Goal: Transaction & Acquisition: Purchase product/service

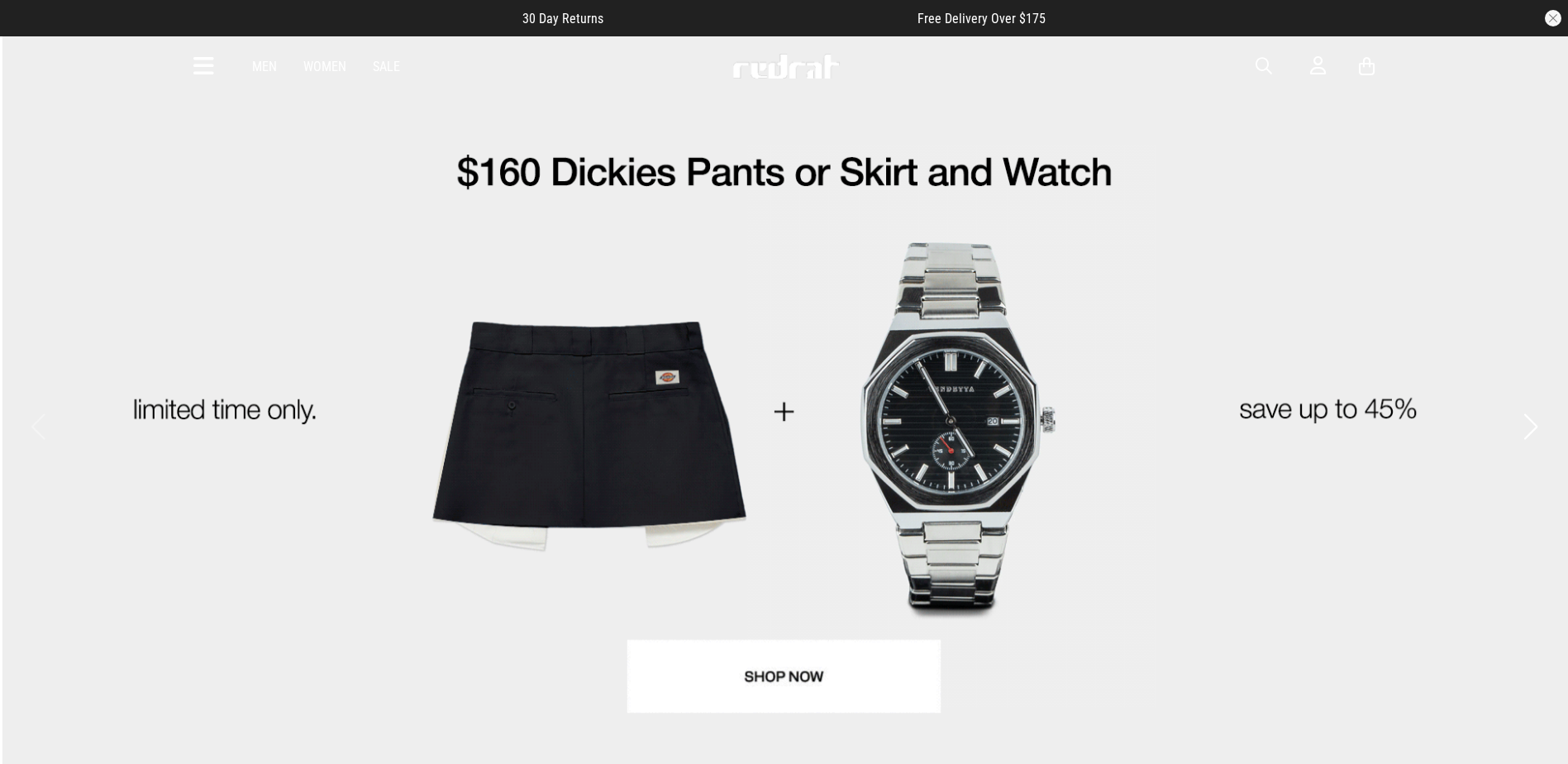
click at [1264, 67] on span "button" at bounding box center [1264, 66] width 16 height 20
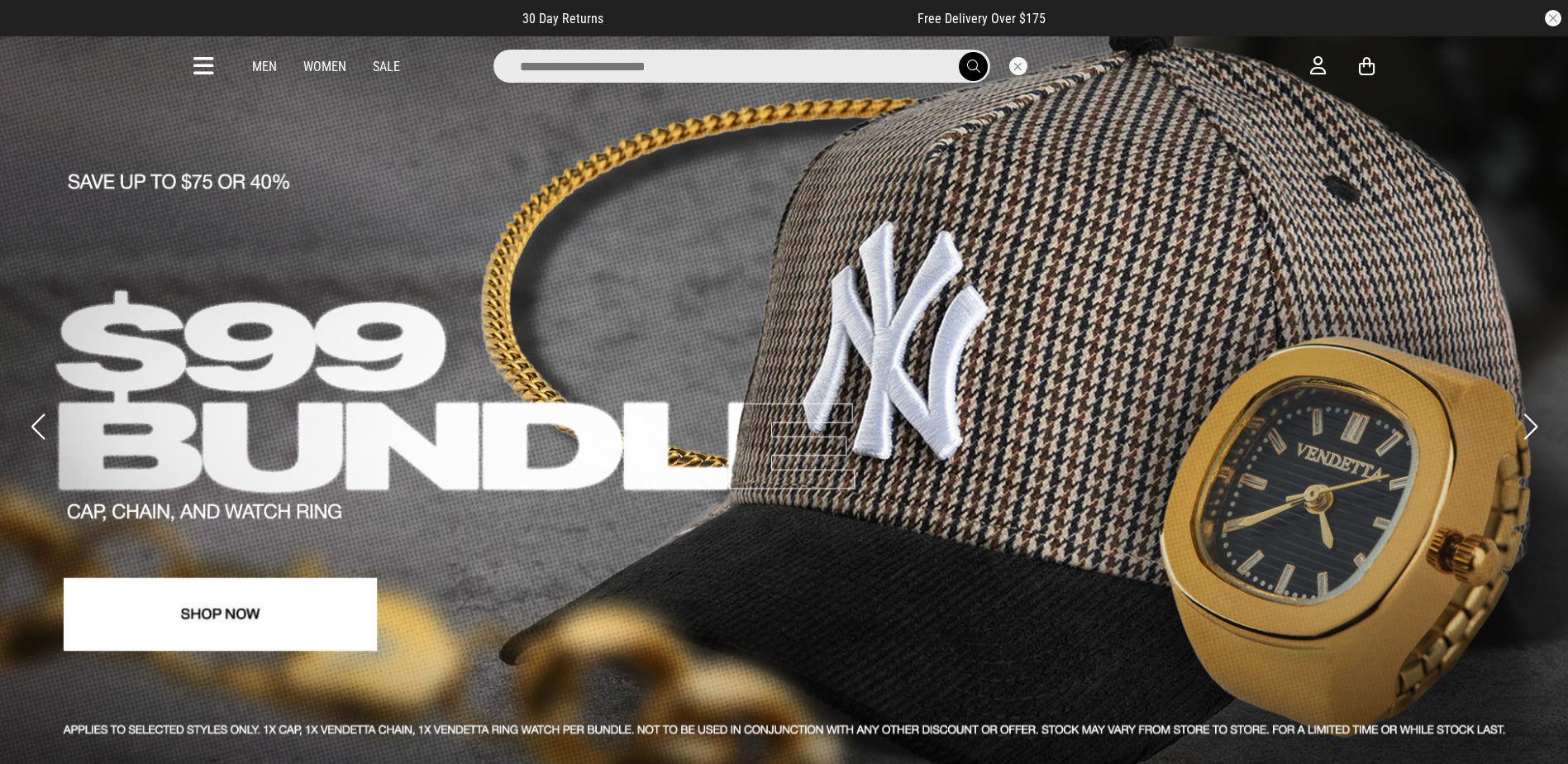
click at [690, 68] on input "search" at bounding box center [741, 66] width 497 height 33
type input "********"
click at [959, 52] on button "submit" at bounding box center [974, 66] width 29 height 29
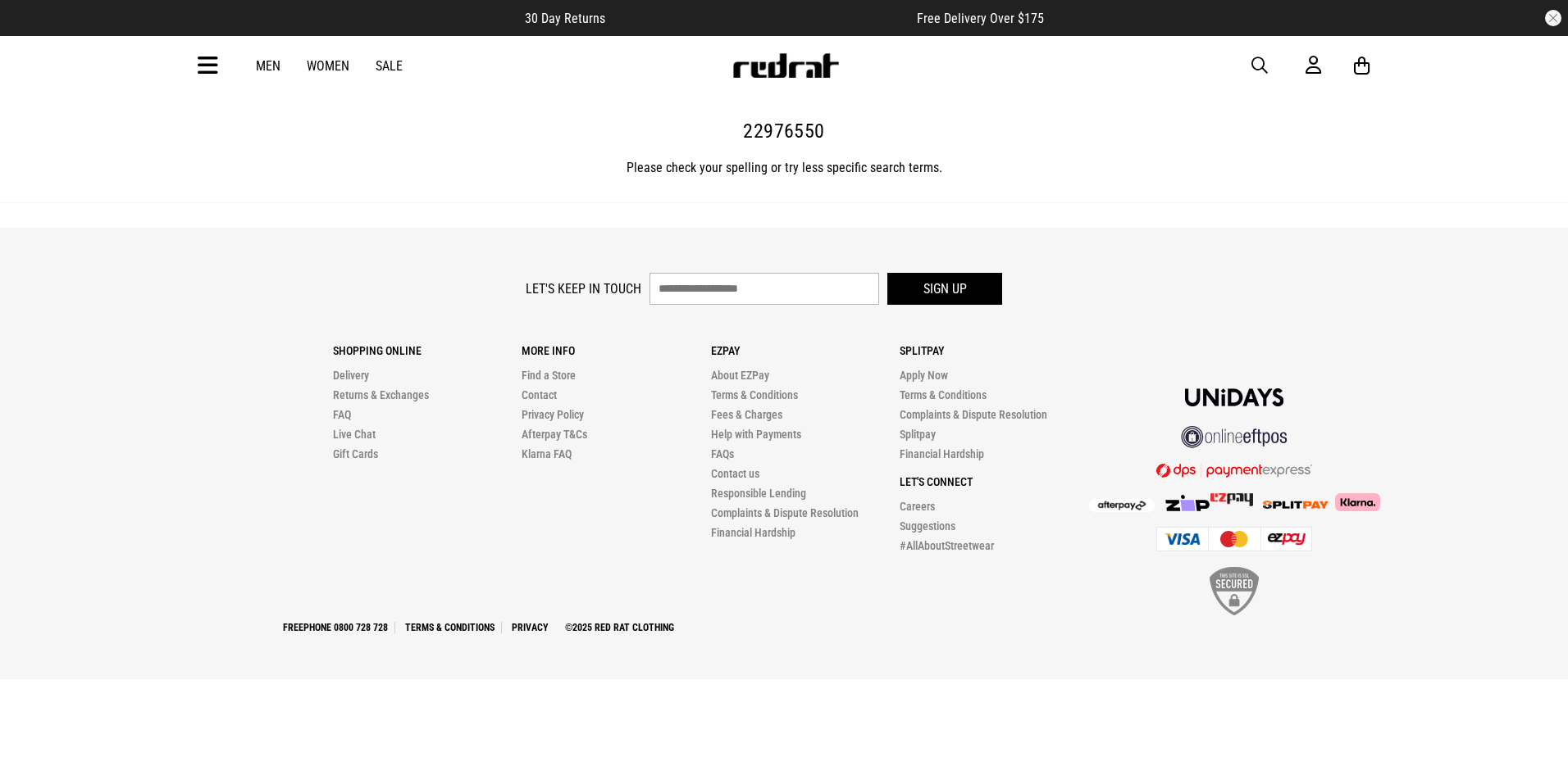
click at [1269, 59] on button "button" at bounding box center [1267, 65] width 33 height 19
click at [622, 54] on input "search" at bounding box center [742, 65] width 493 height 33
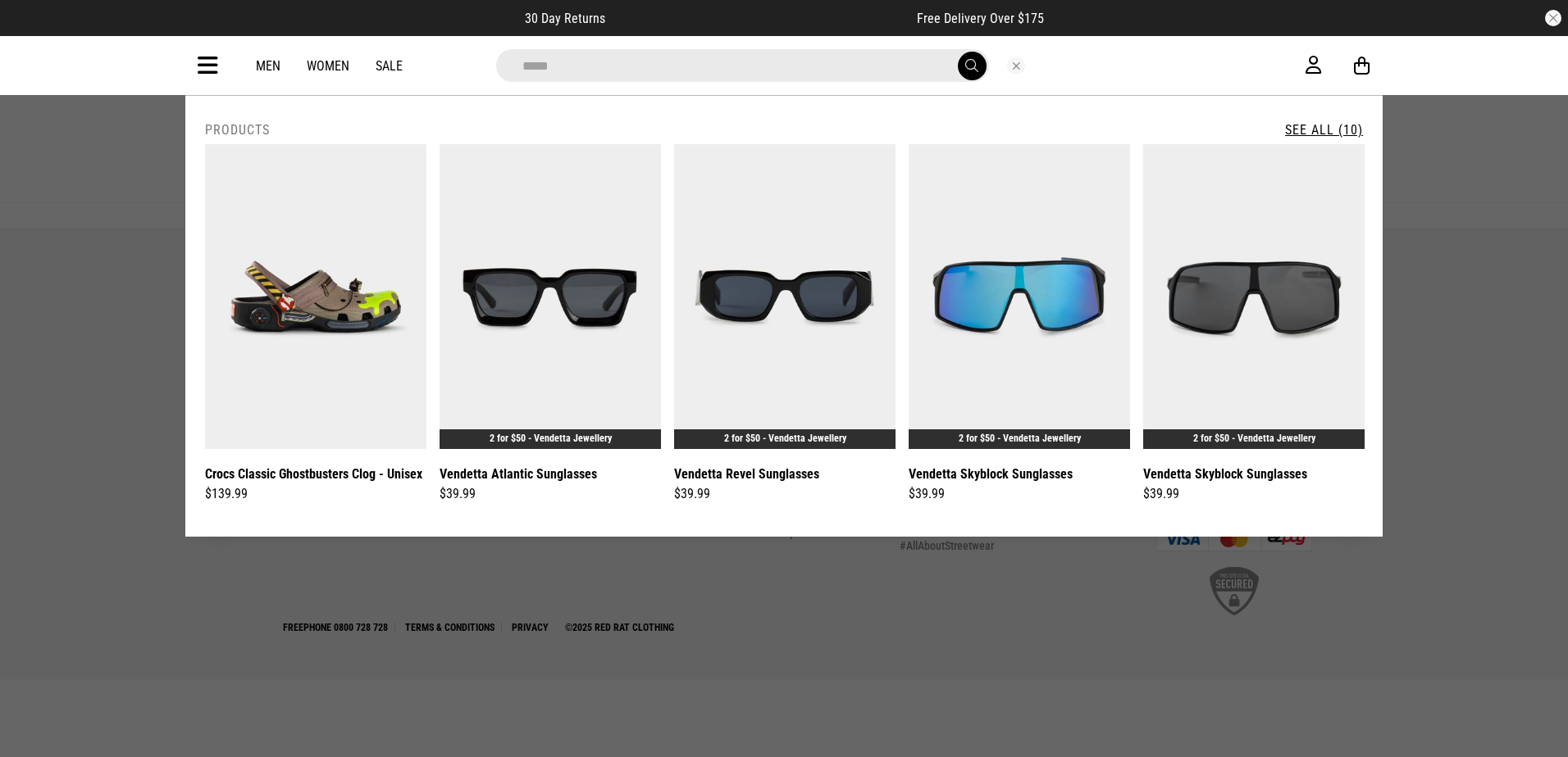
type input "*****"
click at [957, 51] on button "submit" at bounding box center [972, 66] width 29 height 29
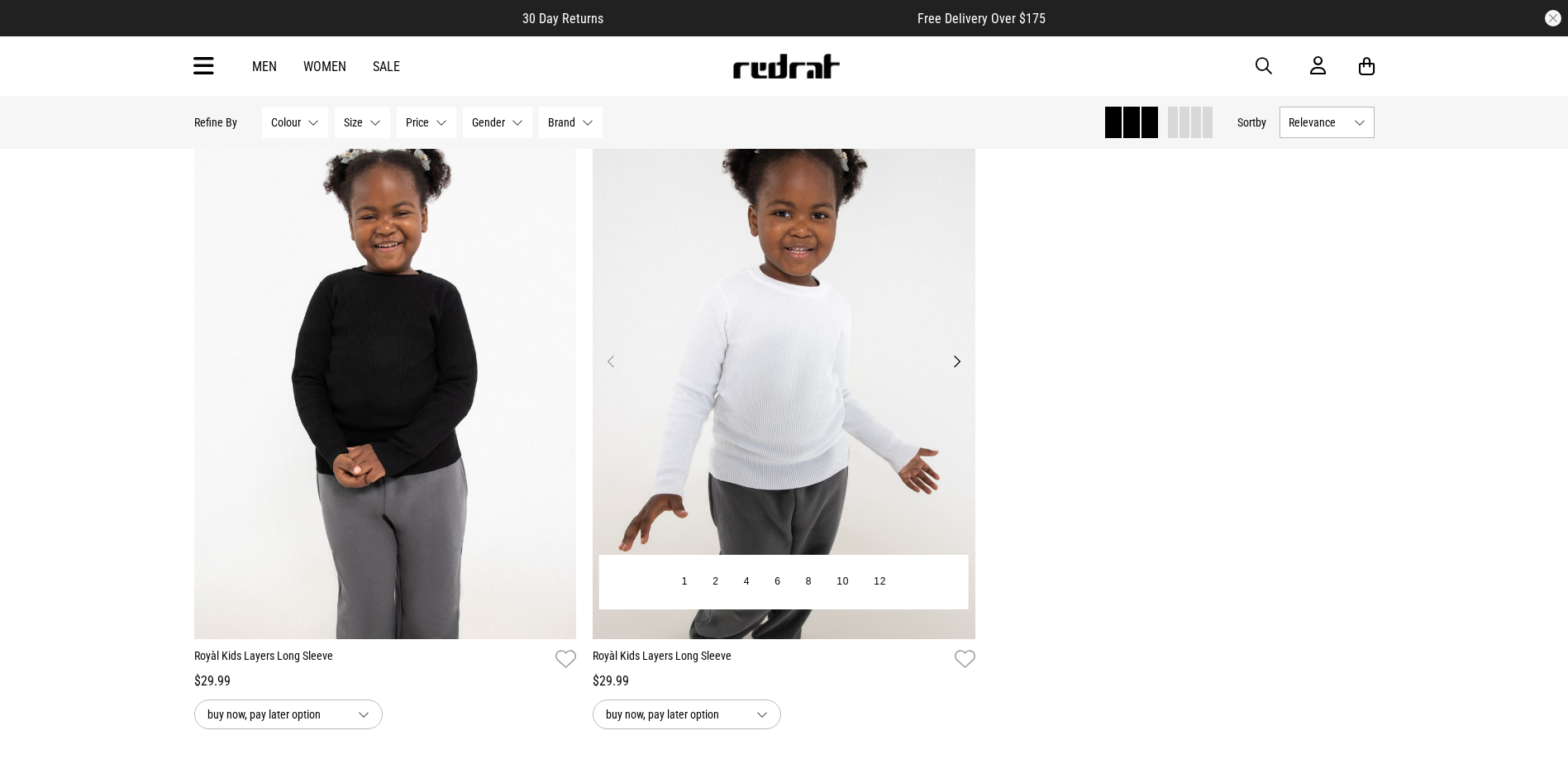
click at [957, 358] on button "Next" at bounding box center [957, 361] width 20 height 20
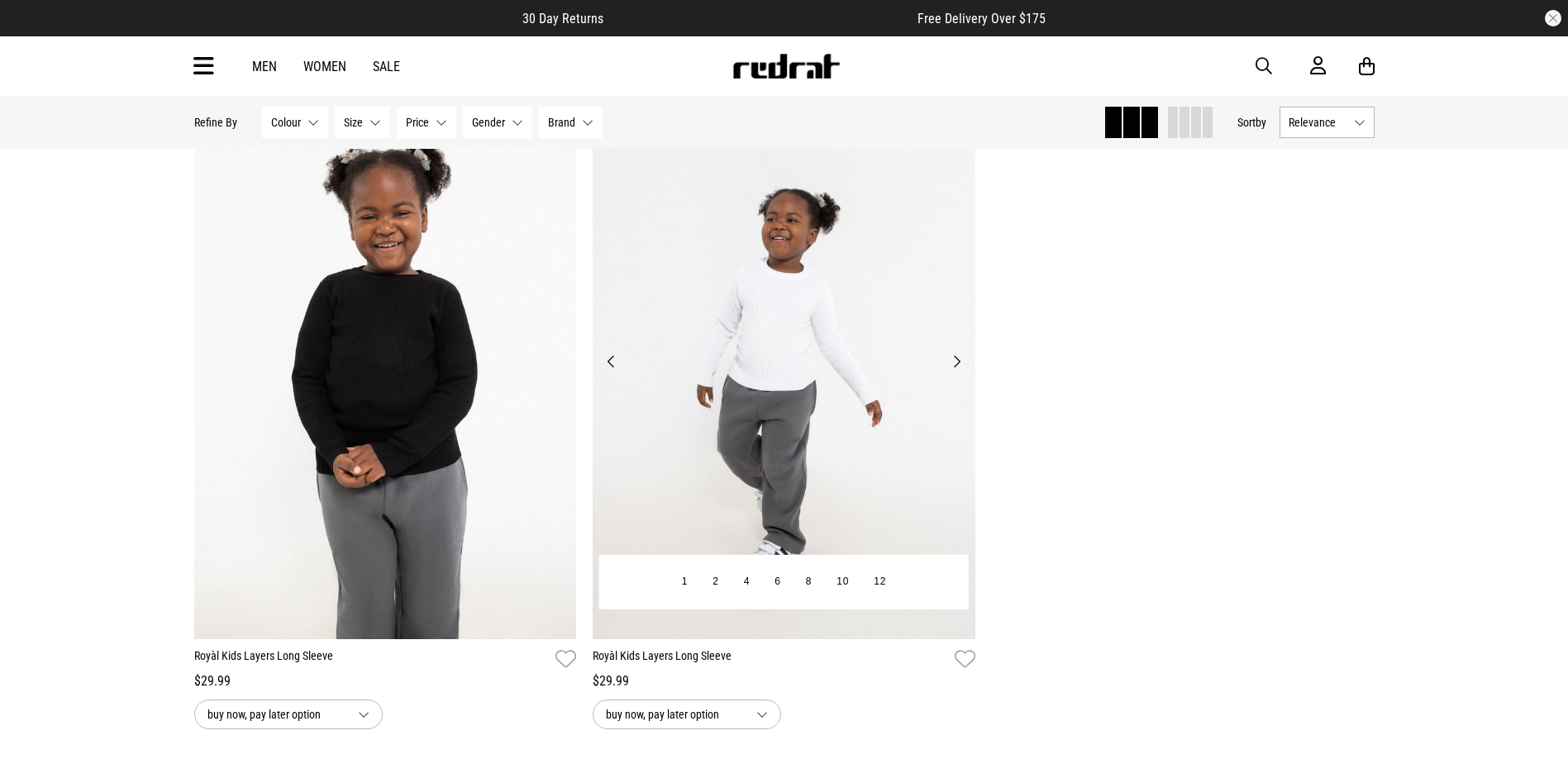
click at [957, 358] on button "Next" at bounding box center [957, 361] width 20 height 20
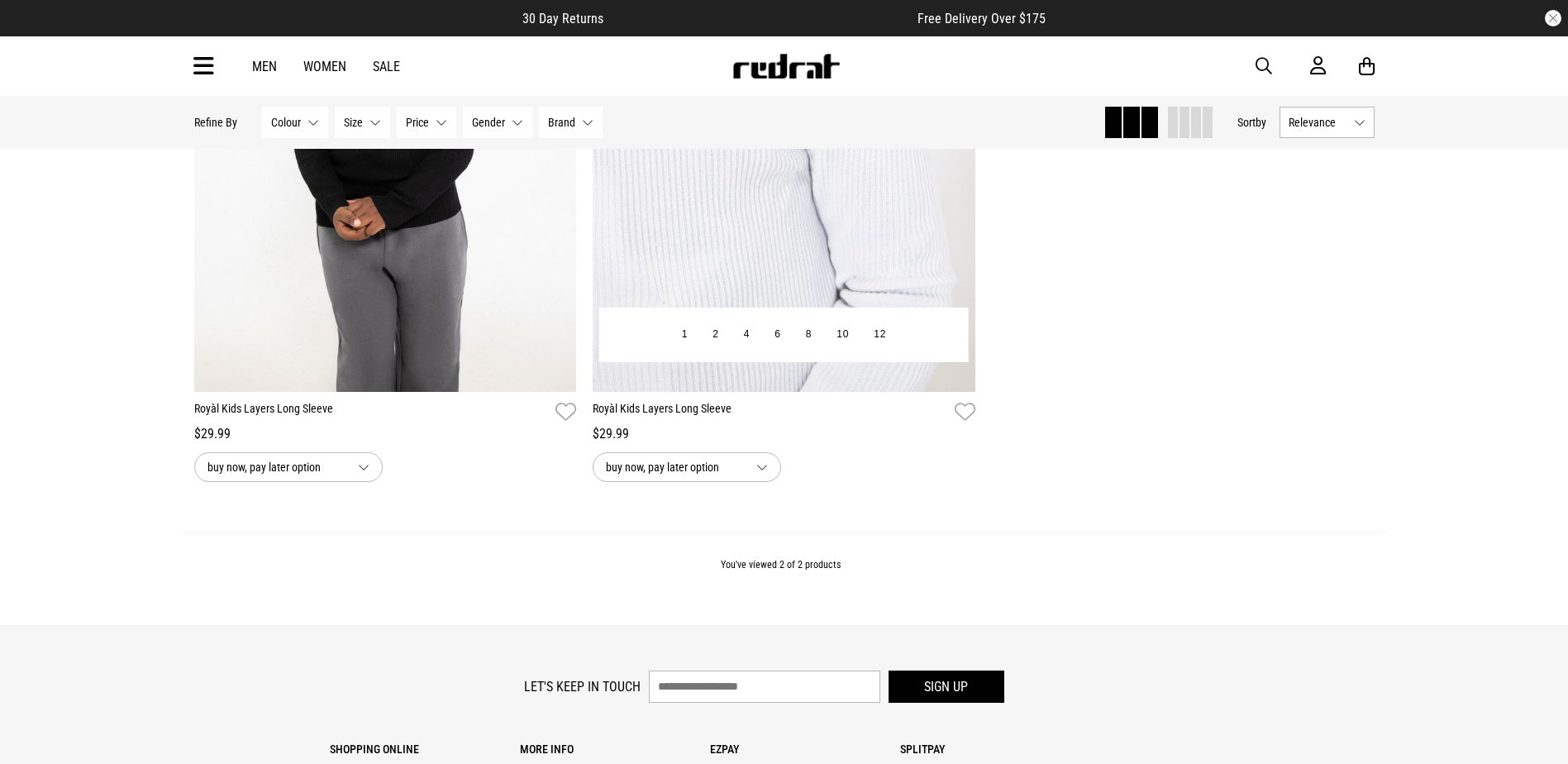
scroll to position [413, 0]
click at [897, 191] on img at bounding box center [784, 123] width 383 height 536
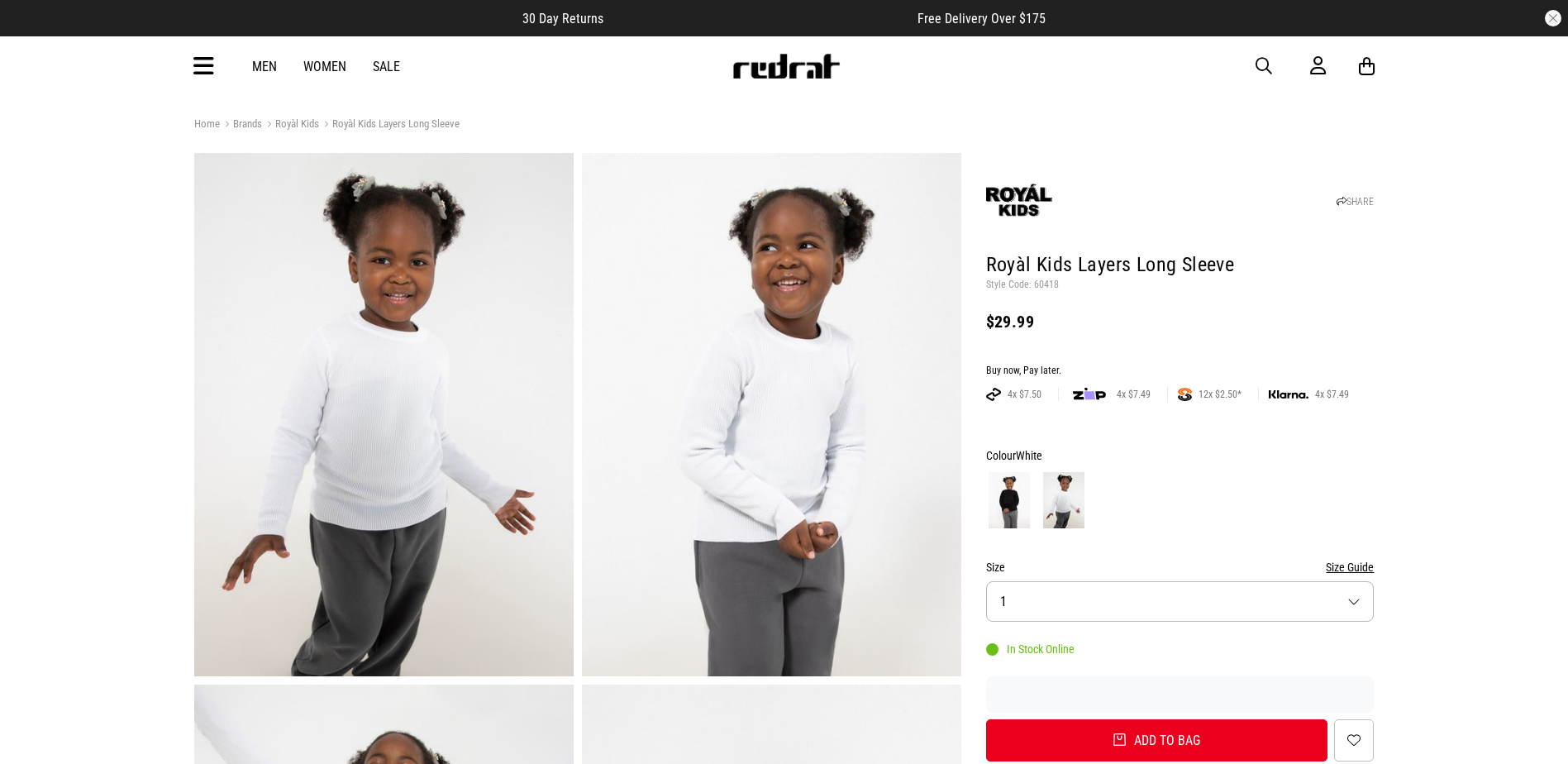
click at [1273, 60] on button "button" at bounding box center [1272, 66] width 33 height 20
click at [907, 58] on input "search" at bounding box center [741, 66] width 497 height 33
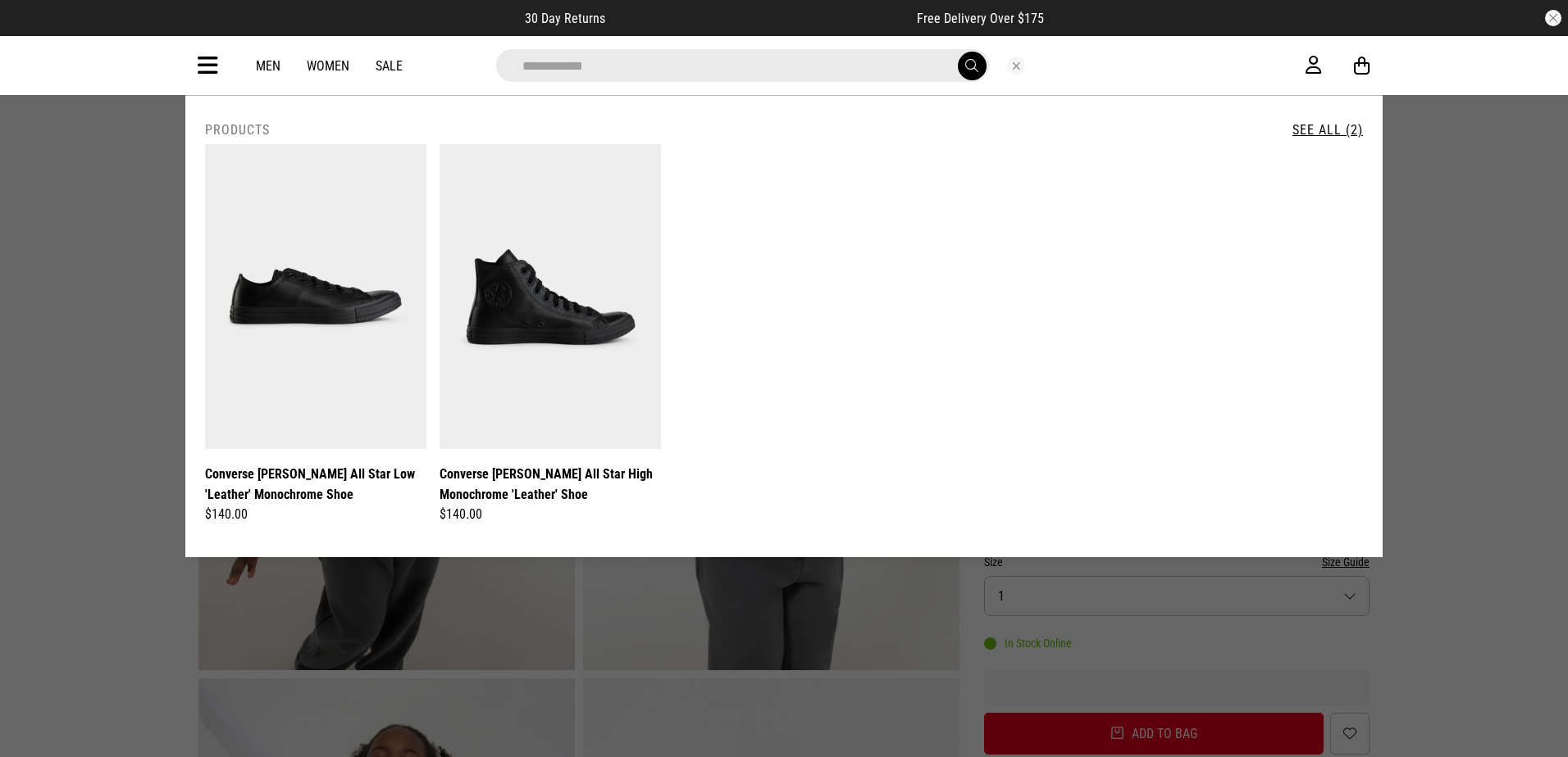
type input "**********"
click at [207, 69] on icon at bounding box center [207, 66] width 20 height 27
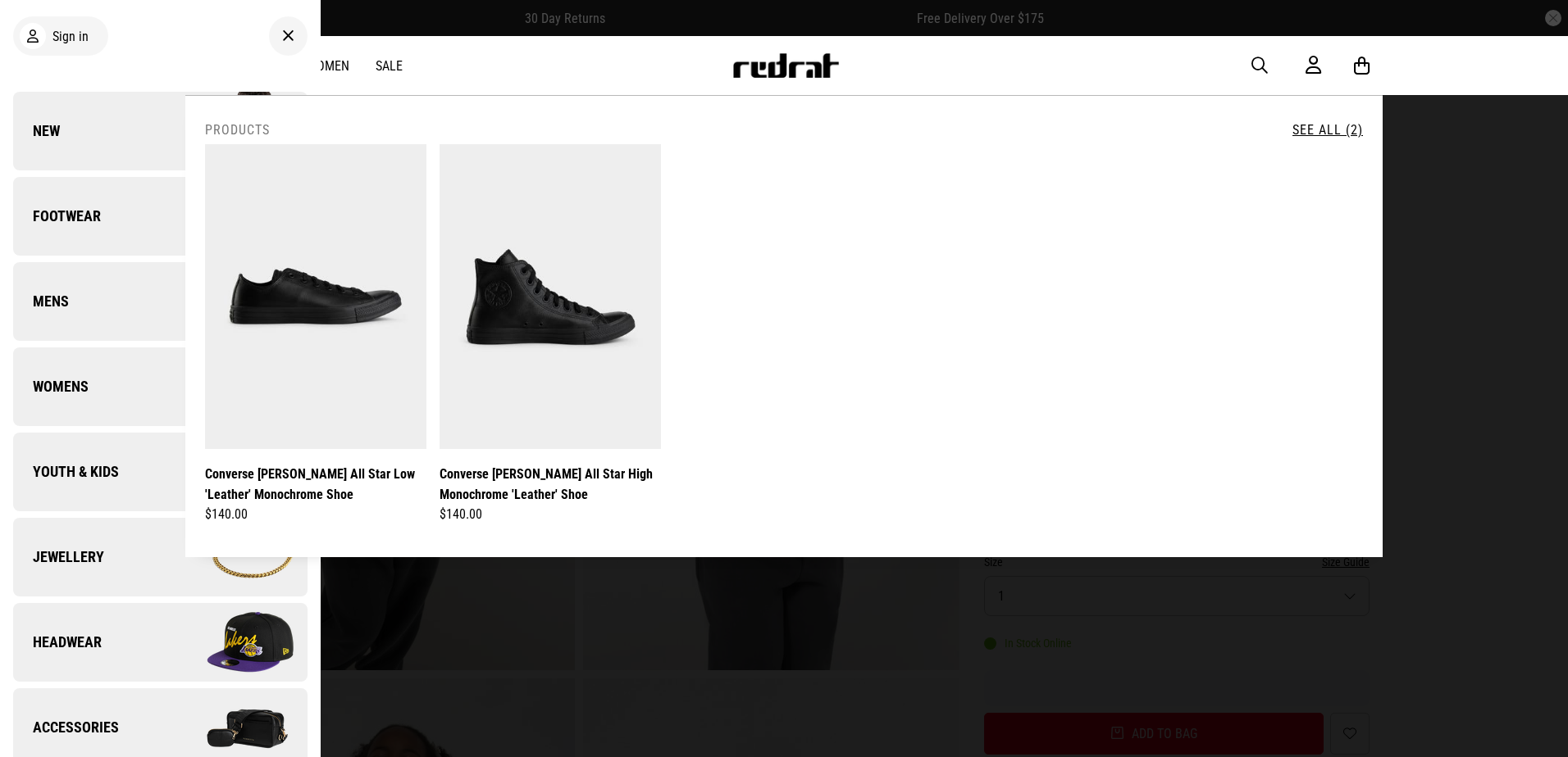
click at [105, 223] on link "Footwear" at bounding box center [160, 216] width 294 height 78
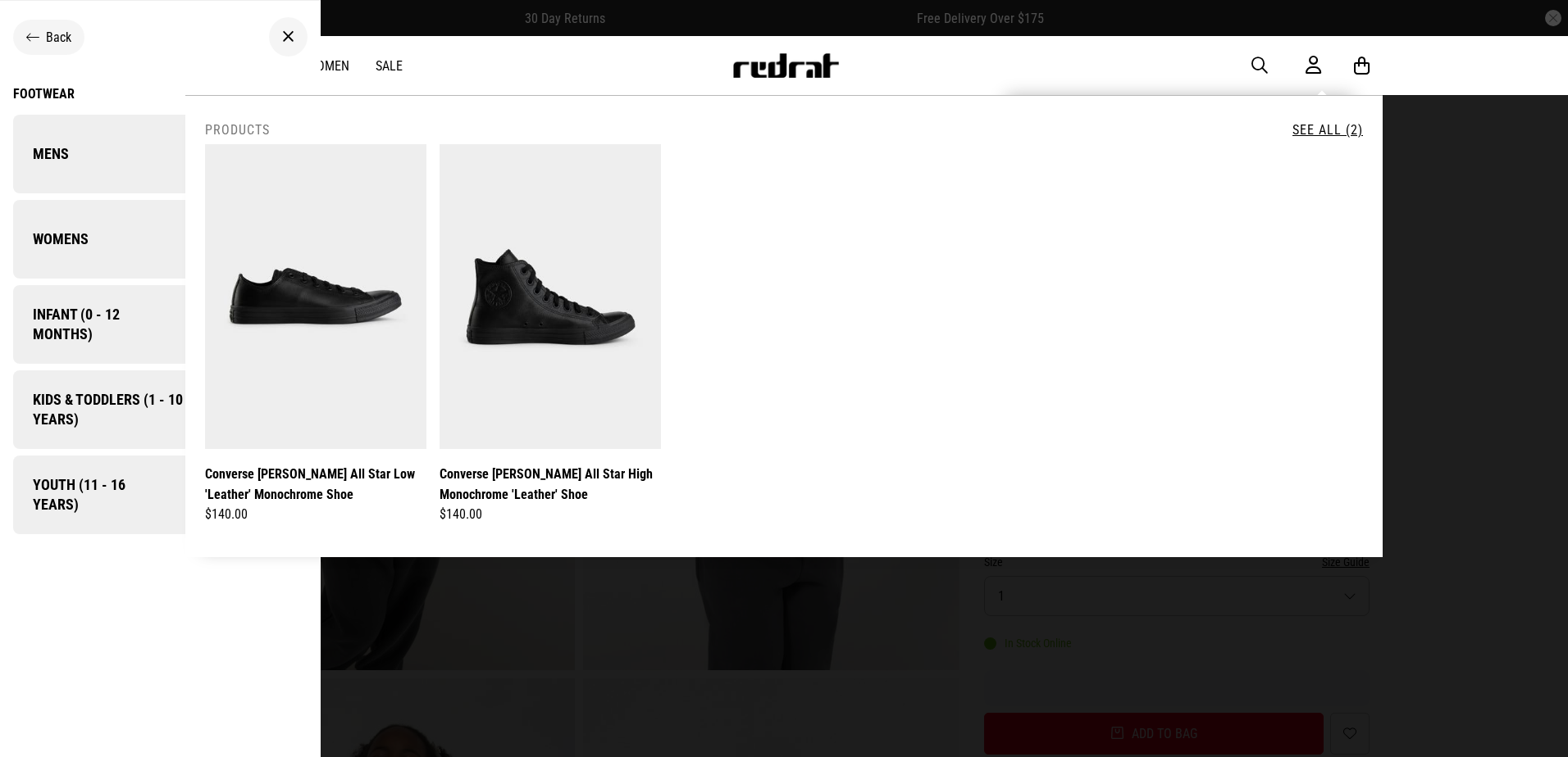
click at [1271, 97] on div "My Account Apply for Splitpay online, an interest free payment option that spre…" at bounding box center [1179, 257] width 347 height 320
click at [1238, 63] on div "Men Women Sale Sign in New Back Footwear Back Footwear Mens Back Footwear / Men…" at bounding box center [784, 66] width 1197 height 59
click at [1253, 61] on span "button" at bounding box center [1258, 65] width 16 height 19
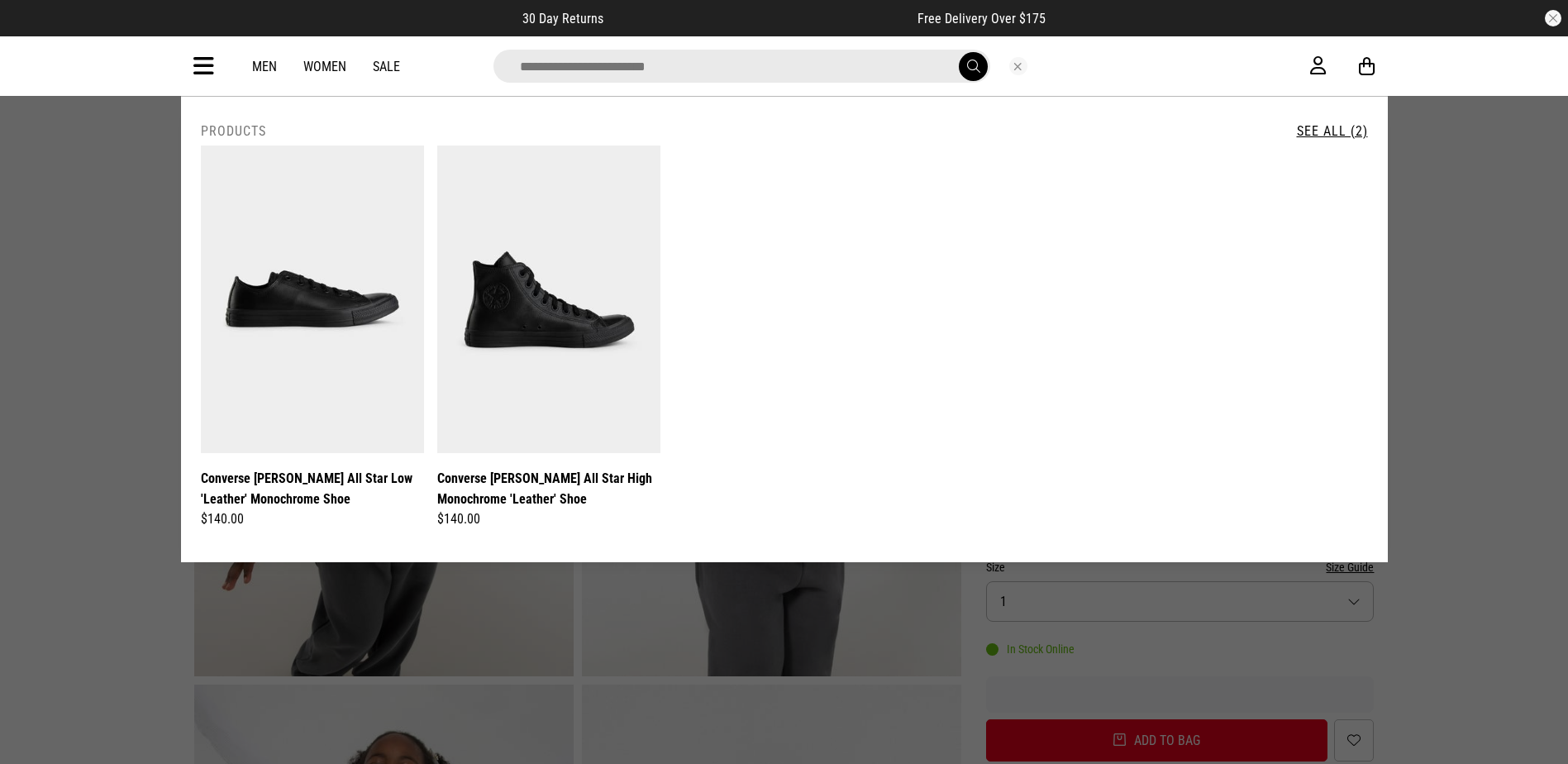
click at [576, 69] on input "search" at bounding box center [741, 66] width 497 height 33
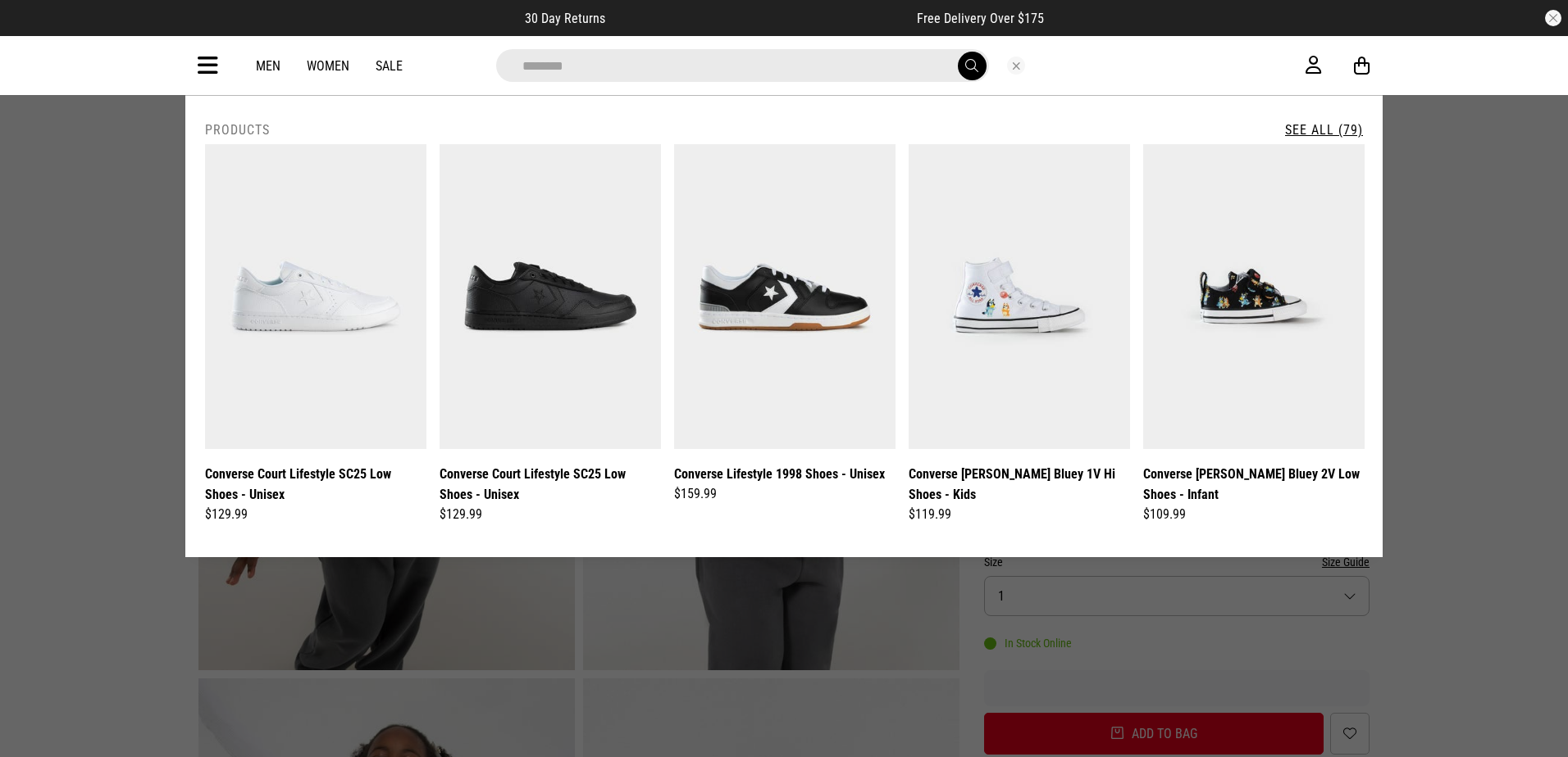
type input "********"
click at [957, 51] on button "submit" at bounding box center [972, 66] width 29 height 29
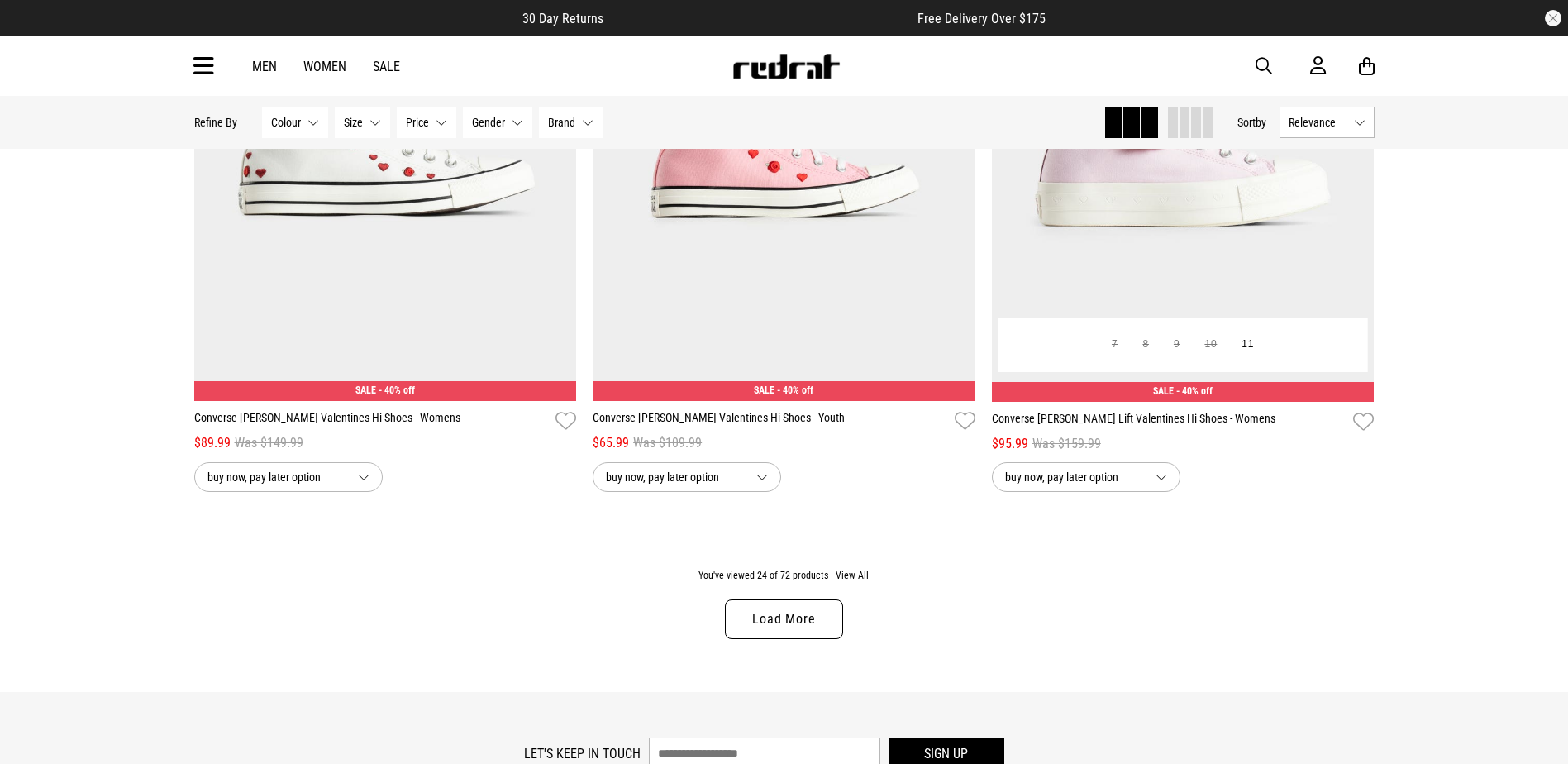
scroll to position [5128, 0]
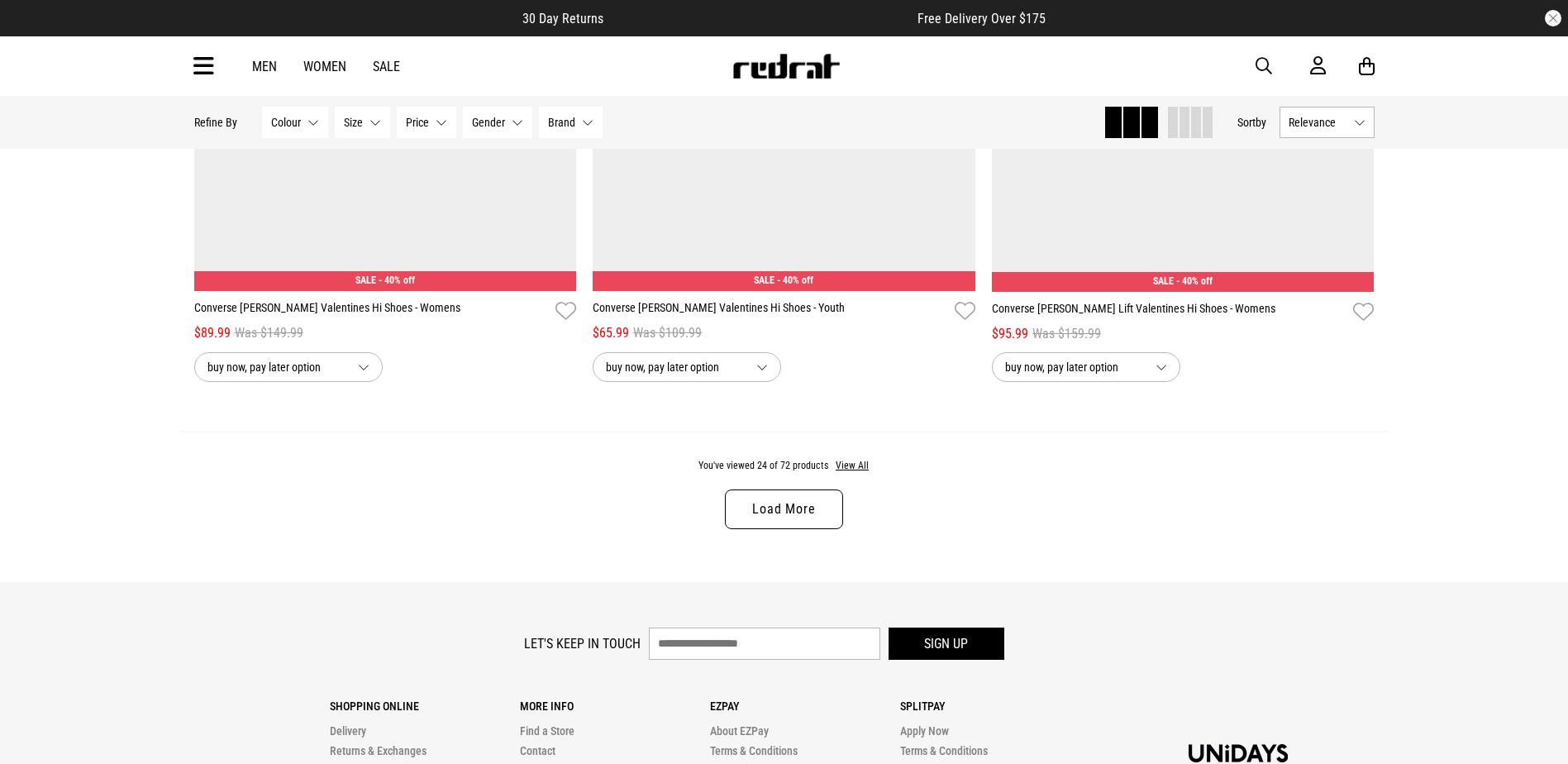
click at [797, 507] on link "Load More" at bounding box center [784, 509] width 117 height 40
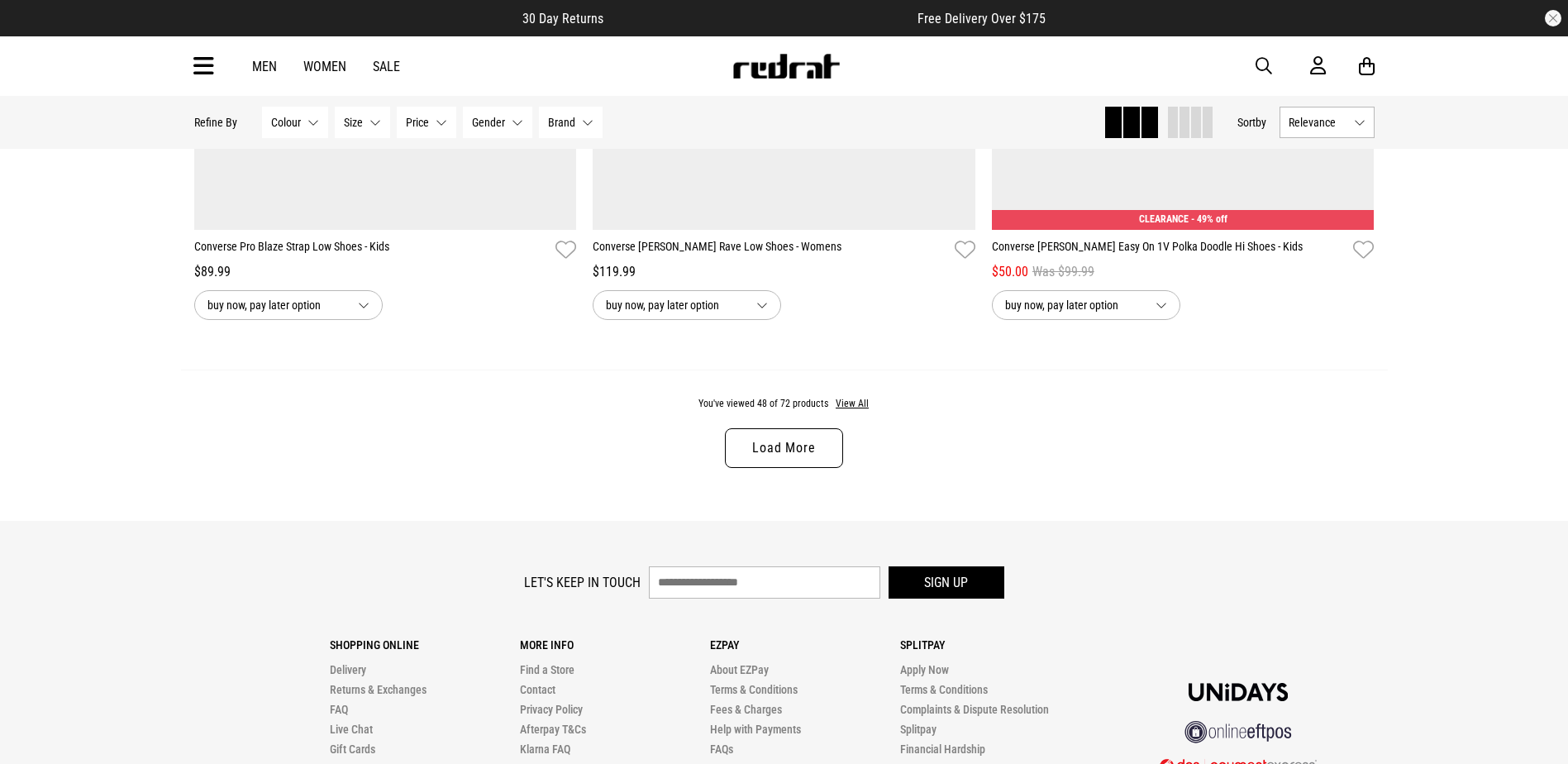
scroll to position [10606, 0]
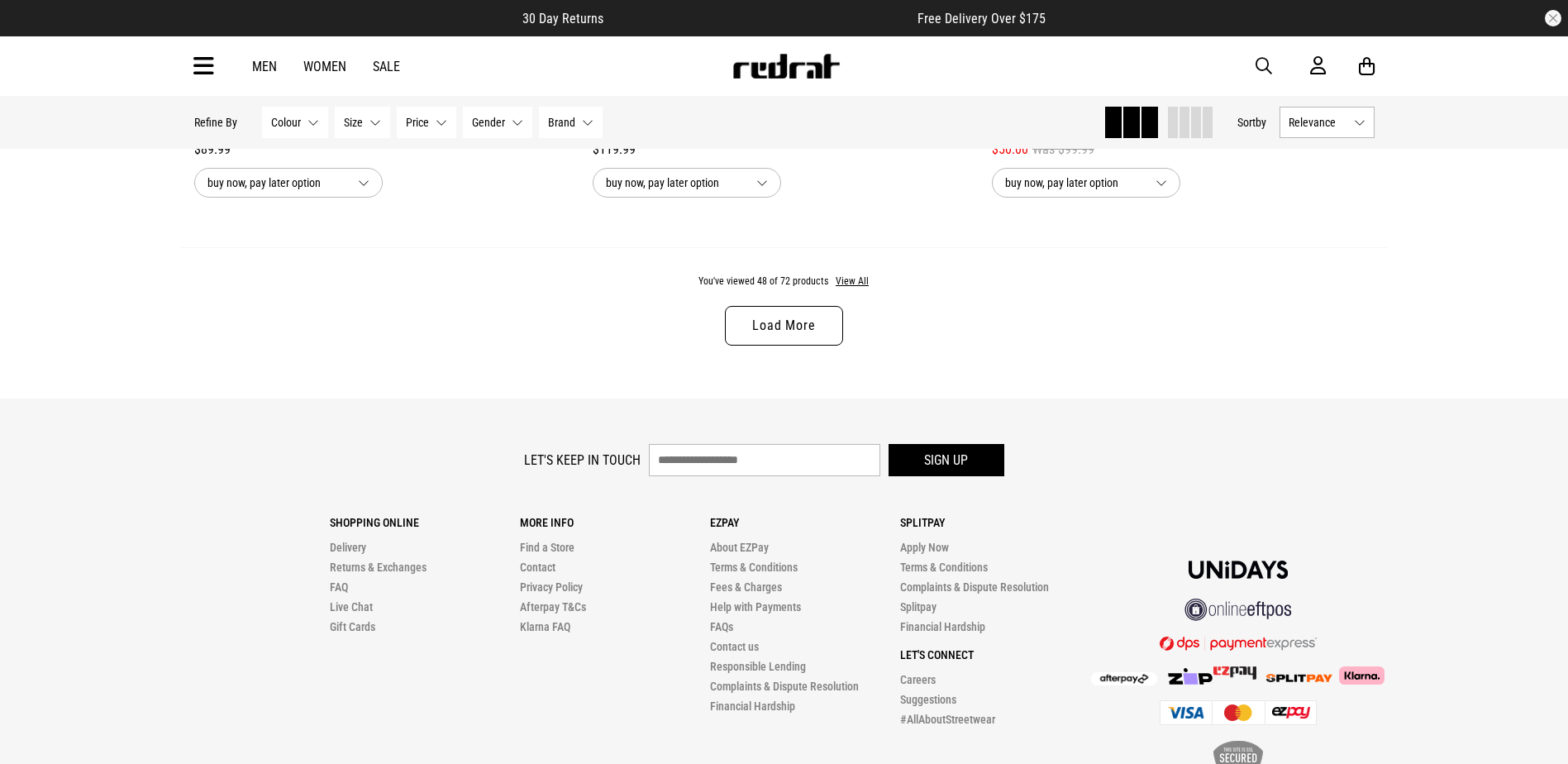
click at [773, 335] on link "Load More" at bounding box center [784, 326] width 117 height 40
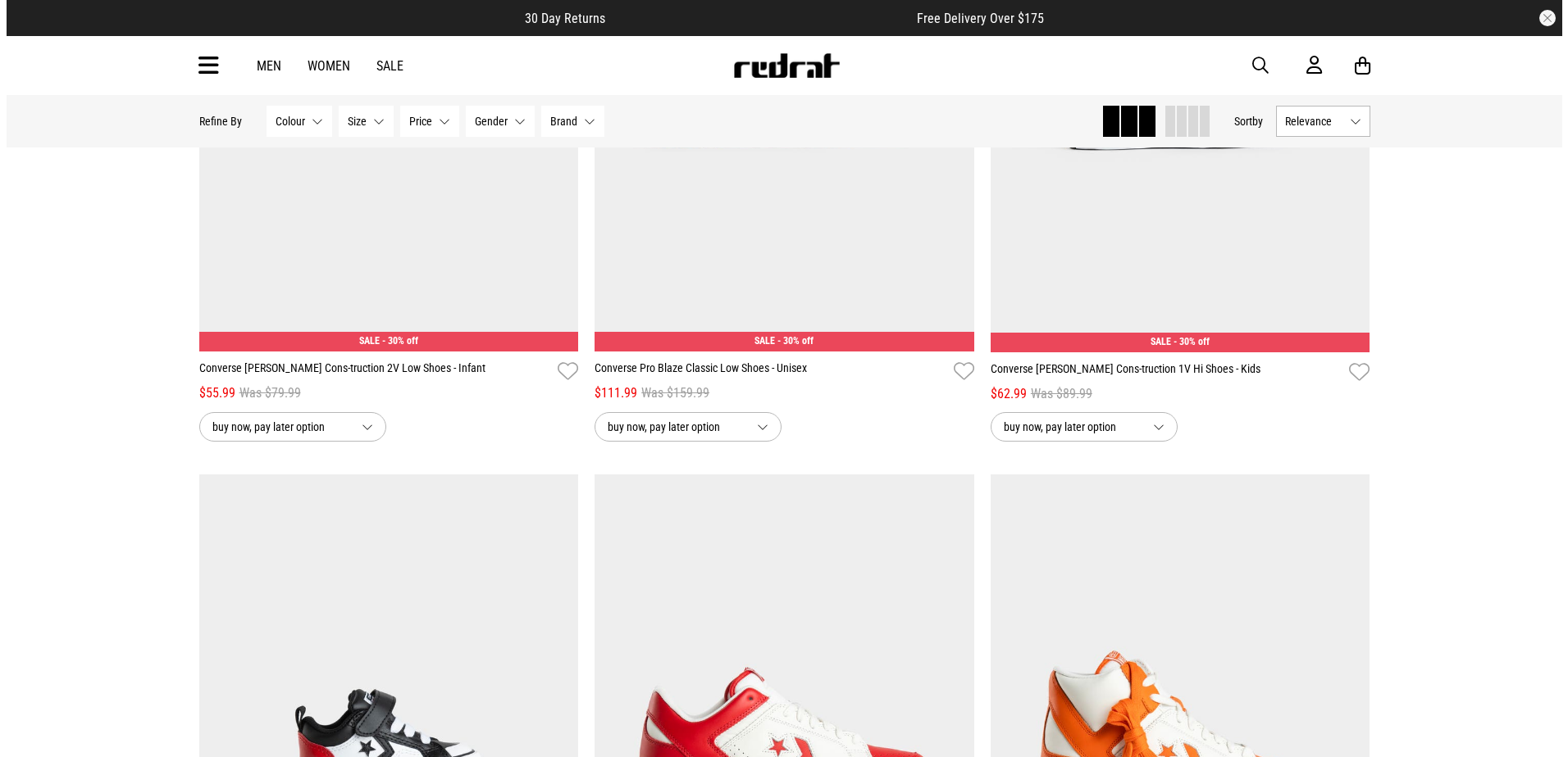
scroll to position [2841, 0]
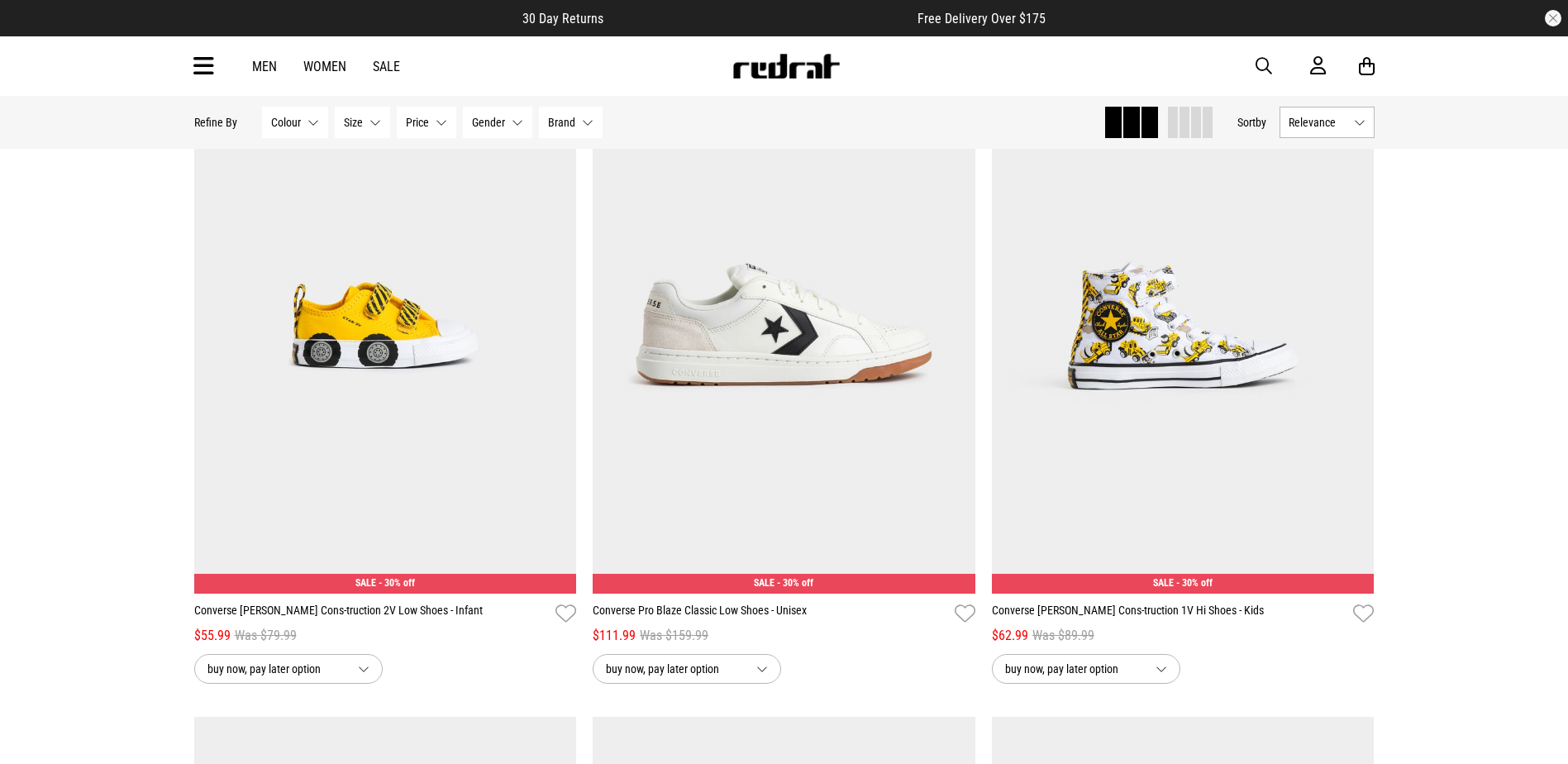
click at [206, 60] on icon at bounding box center [203, 66] width 20 height 27
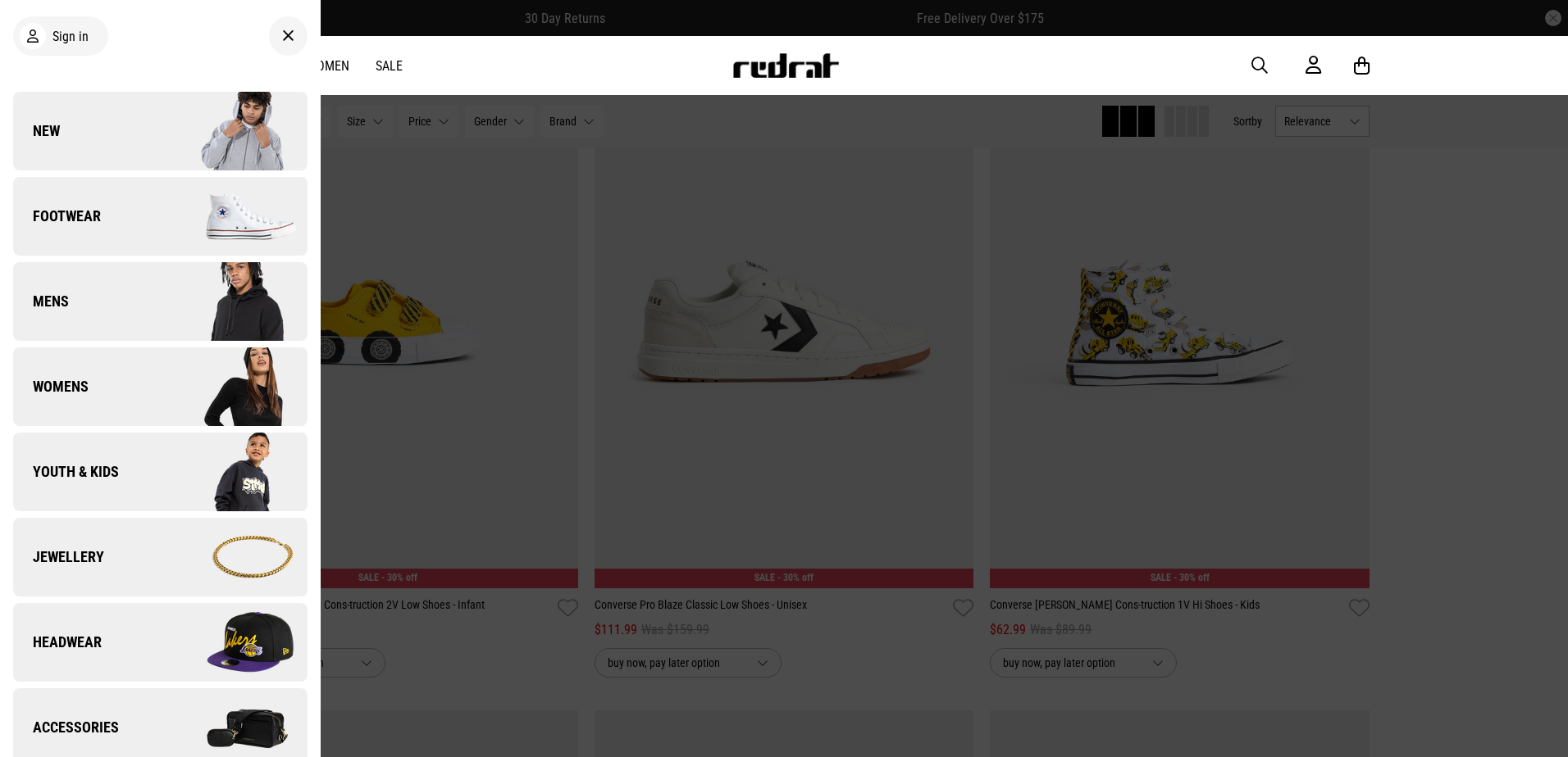
click at [103, 119] on link "New" at bounding box center [160, 131] width 294 height 78
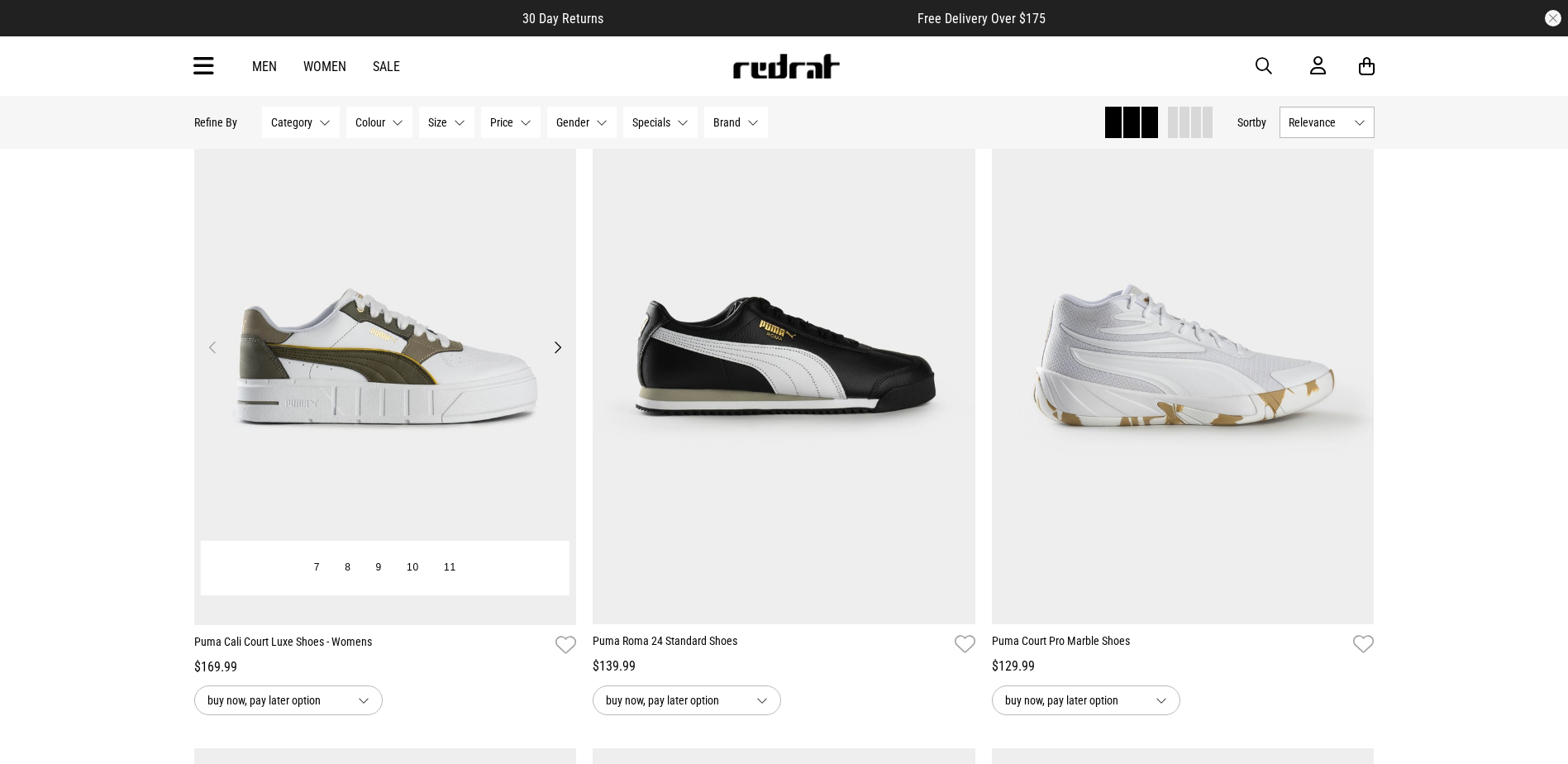
scroll to position [2150, 0]
